Goal: Task Accomplishment & Management: Manage account settings

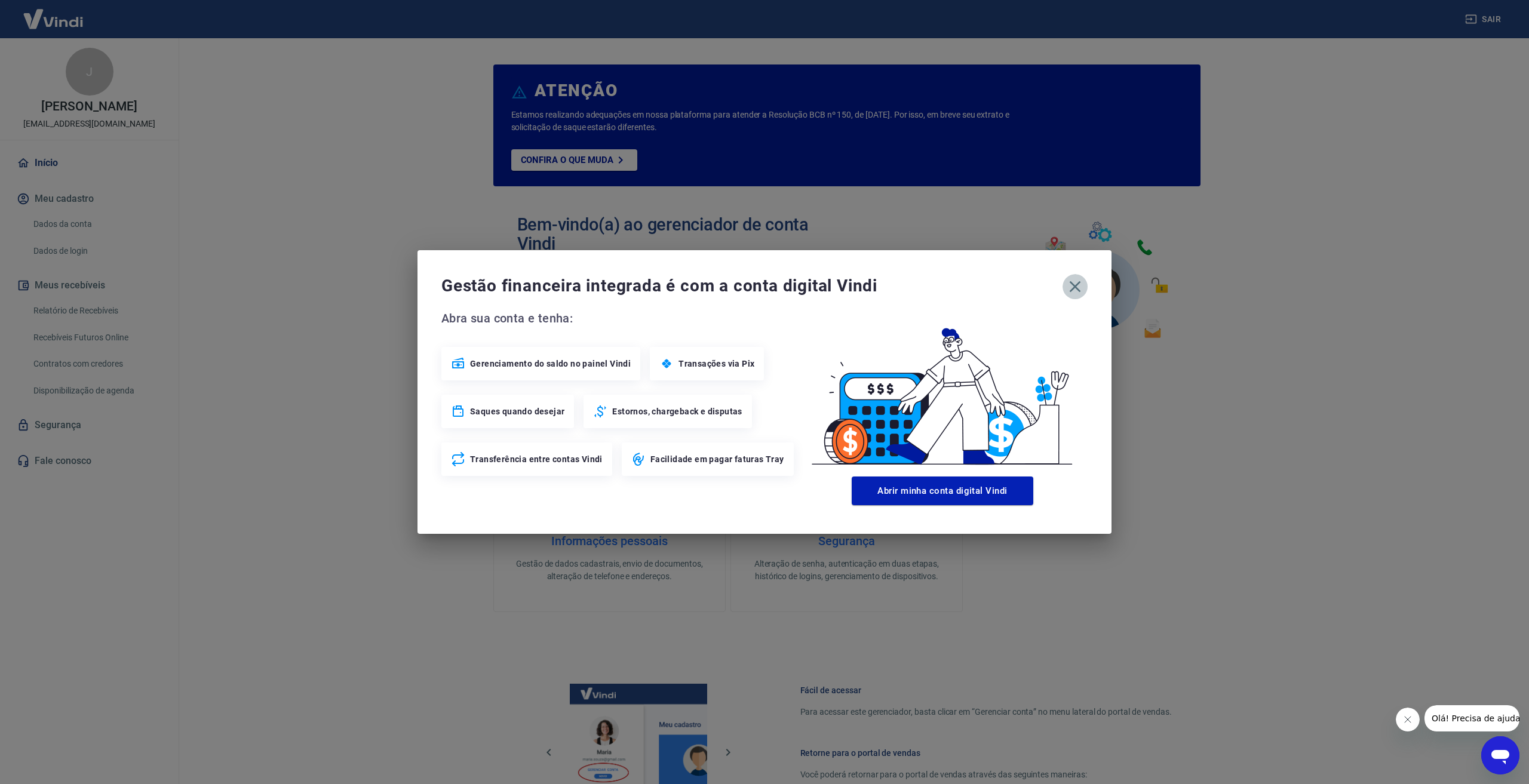
click at [1071, 293] on icon "button" at bounding box center [1075, 287] width 19 height 19
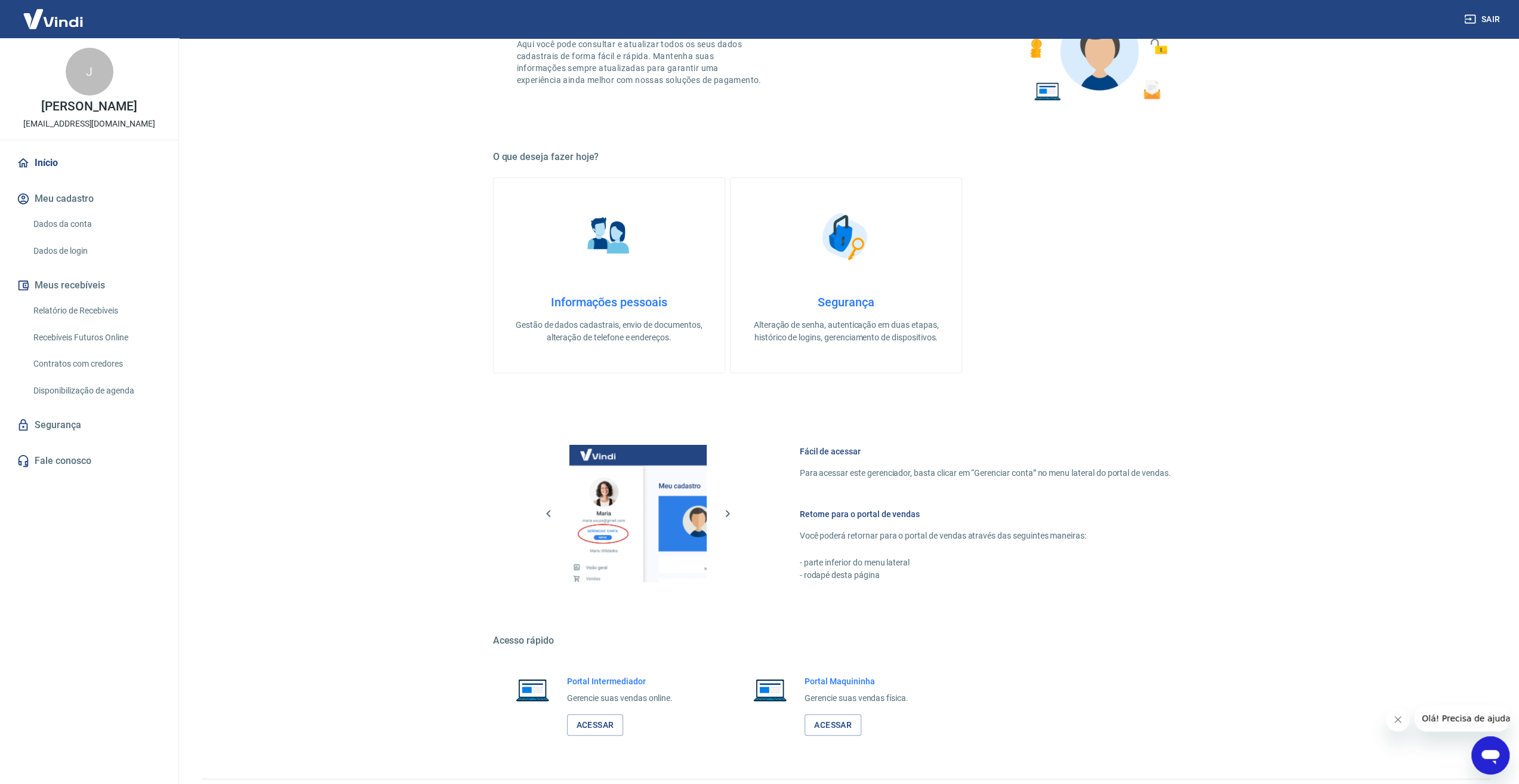
scroll to position [269, 0]
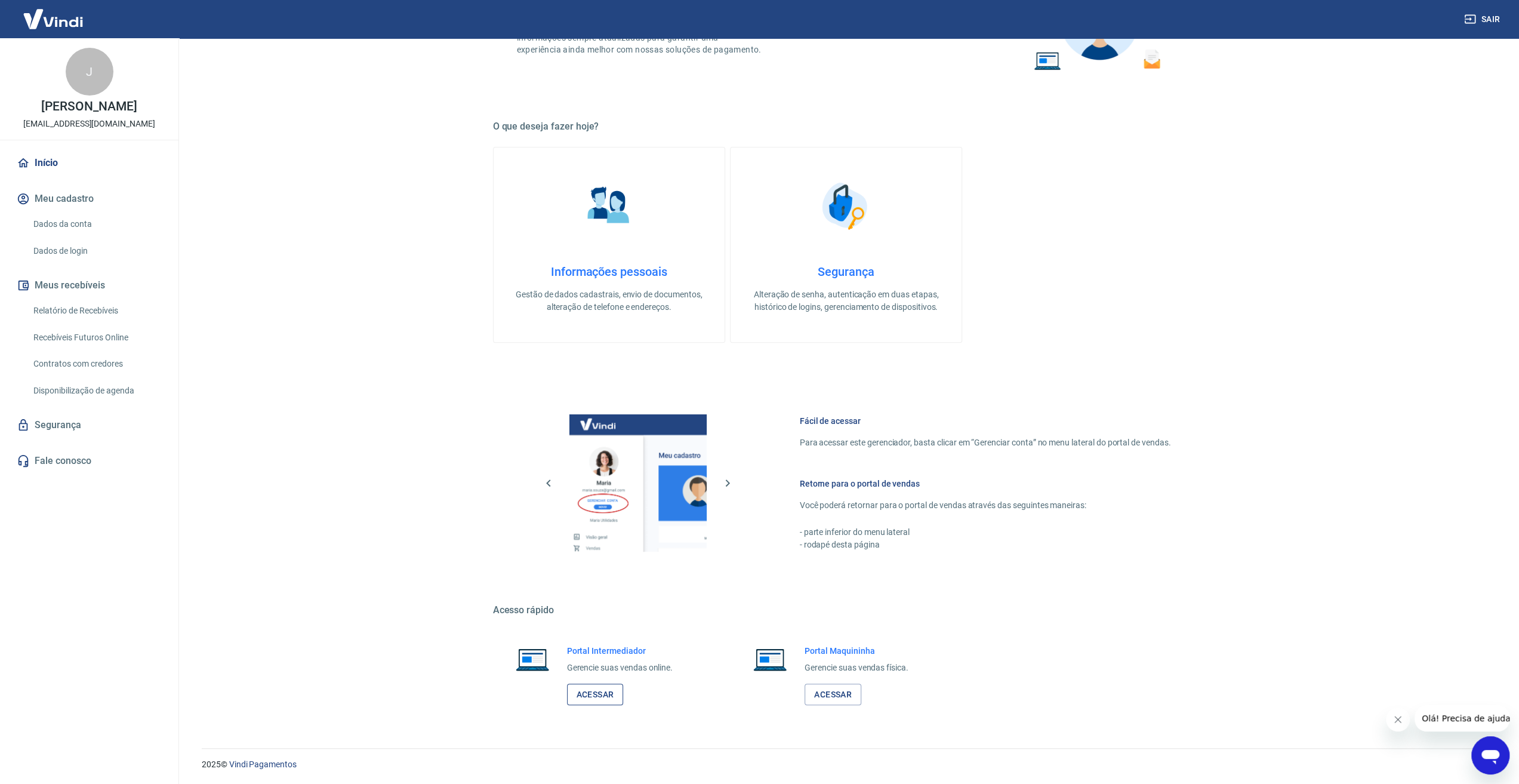
click at [610, 698] on link "Acessar" at bounding box center [595, 695] width 56 height 22
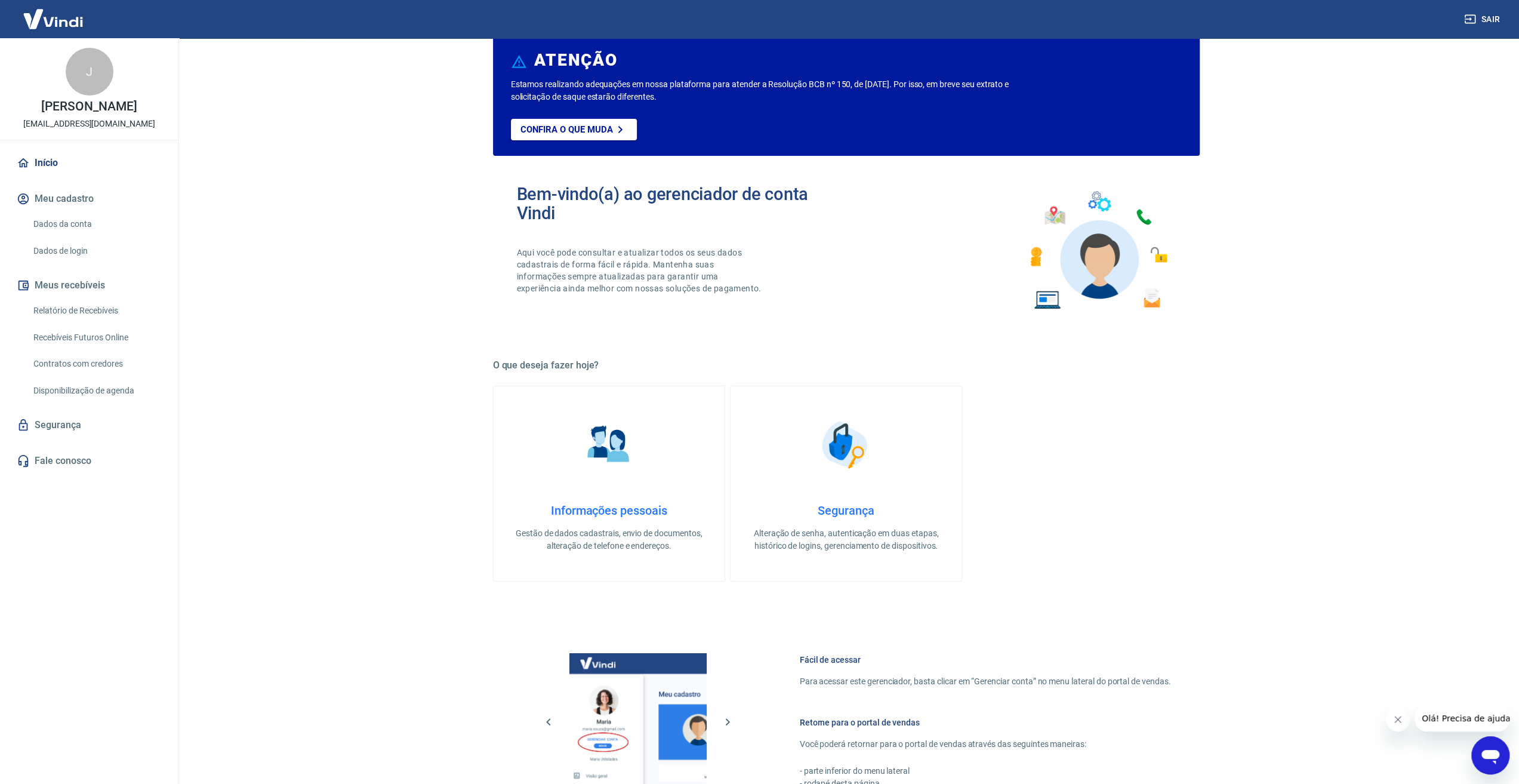
scroll to position [0, 0]
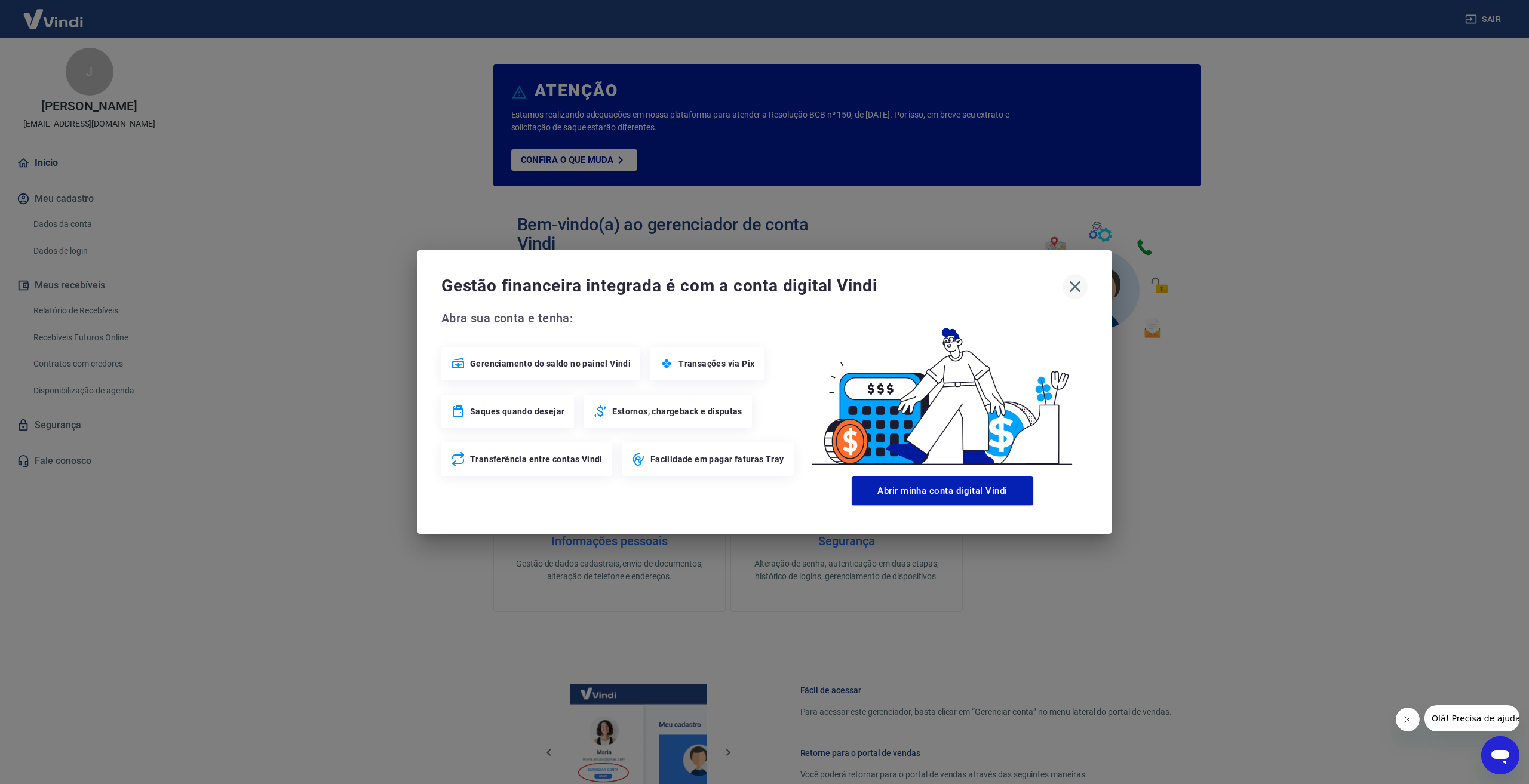
click at [1075, 288] on icon "button" at bounding box center [1075, 287] width 19 height 19
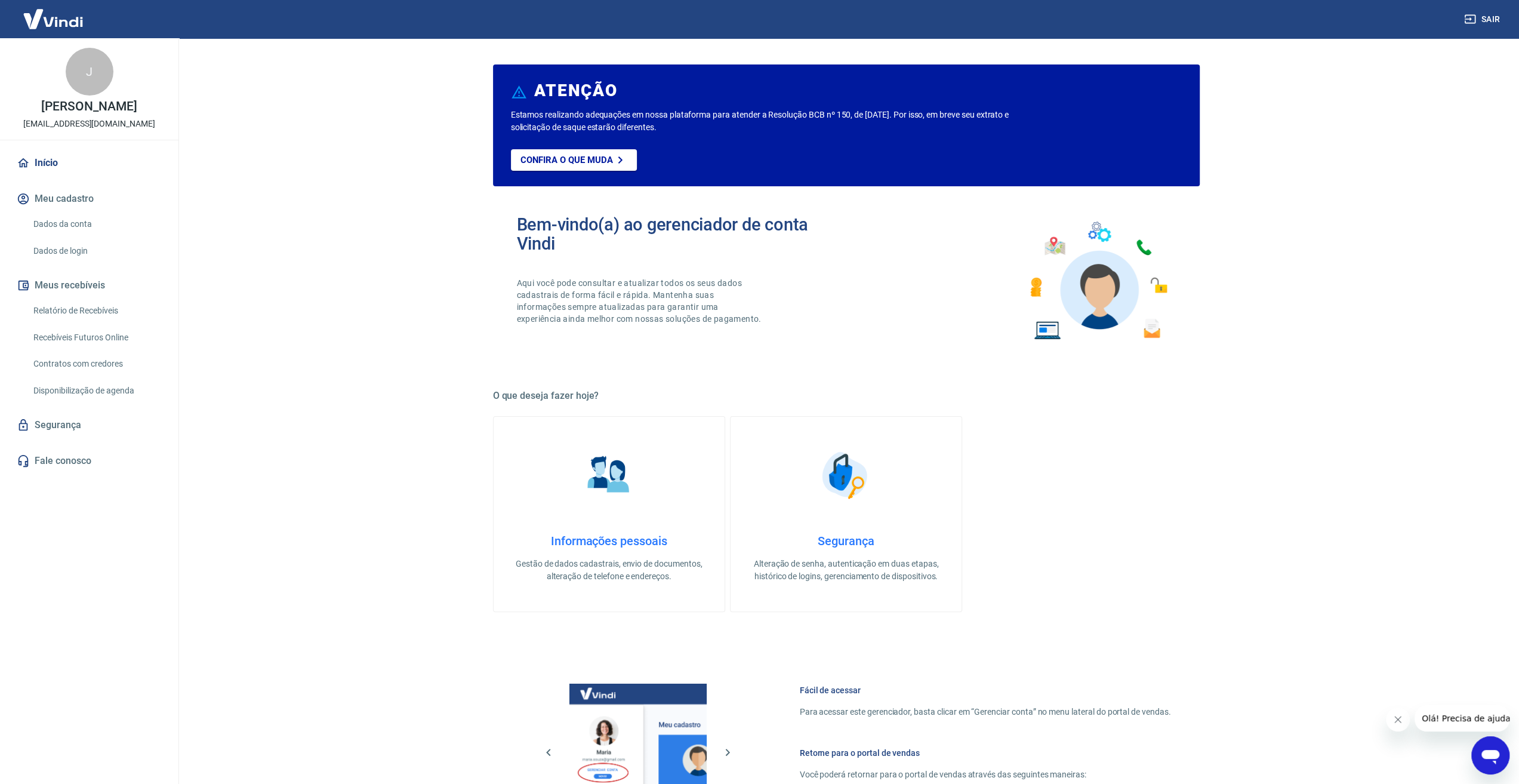
scroll to position [269, 0]
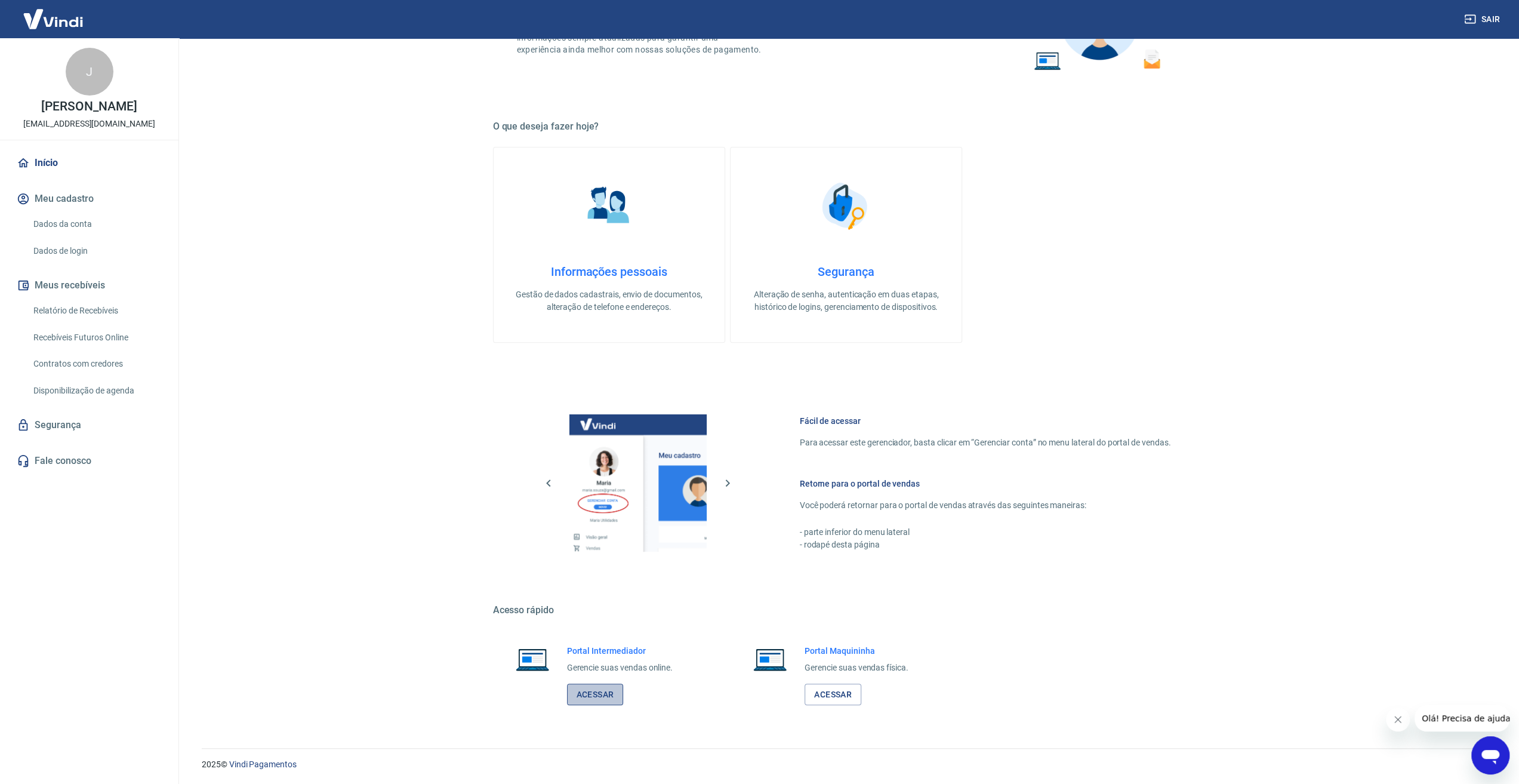
click at [595, 690] on link "Acessar" at bounding box center [595, 695] width 56 height 22
